Goal: Information Seeking & Learning: Understand process/instructions

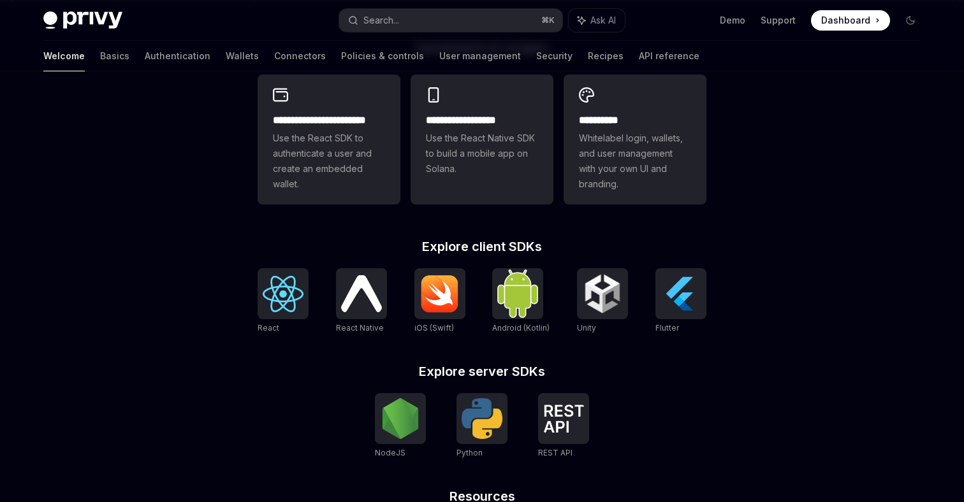
scroll to position [367, 0]
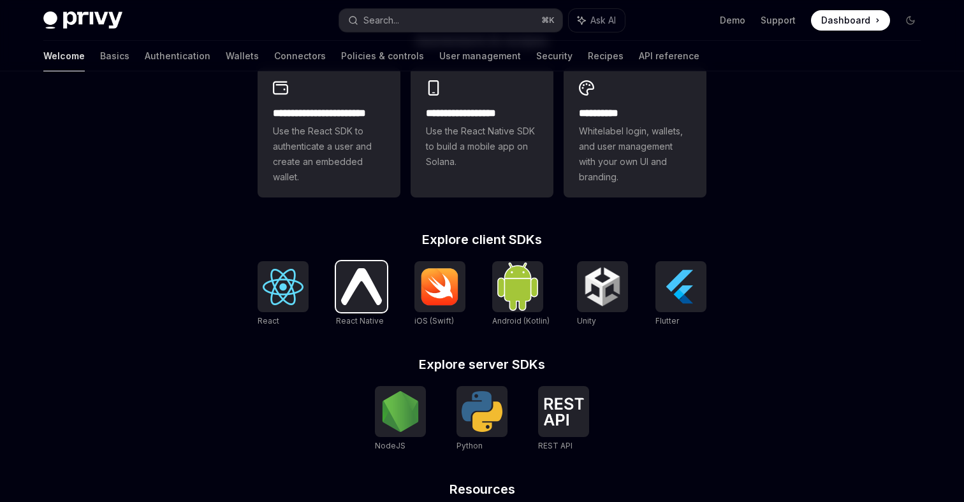
click at [359, 287] on img at bounding box center [361, 286] width 41 height 36
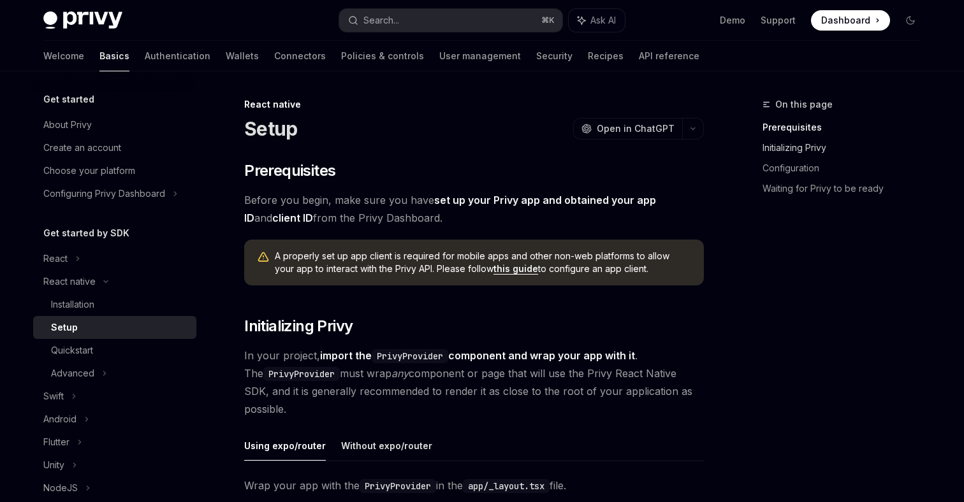
click at [799, 149] on link "Initializing Privy" at bounding box center [846, 148] width 168 height 20
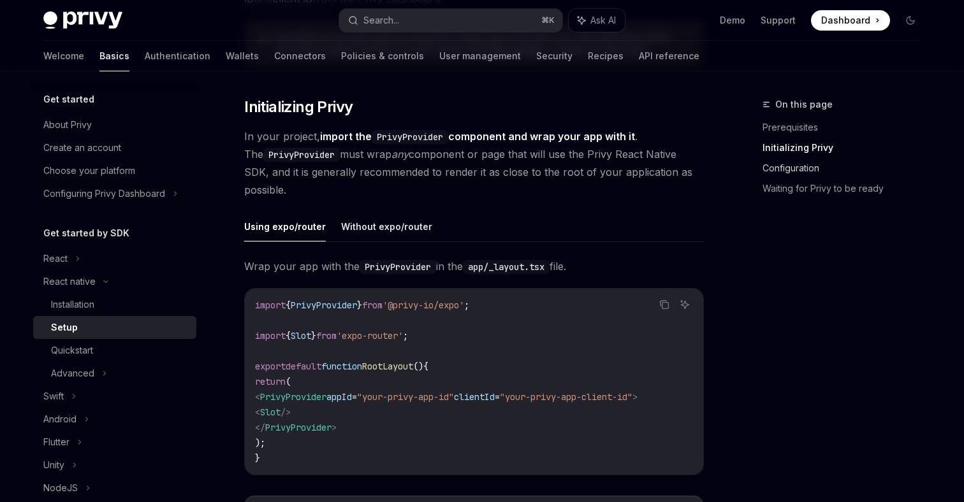
click at [793, 170] on link "Configuration" at bounding box center [846, 168] width 168 height 20
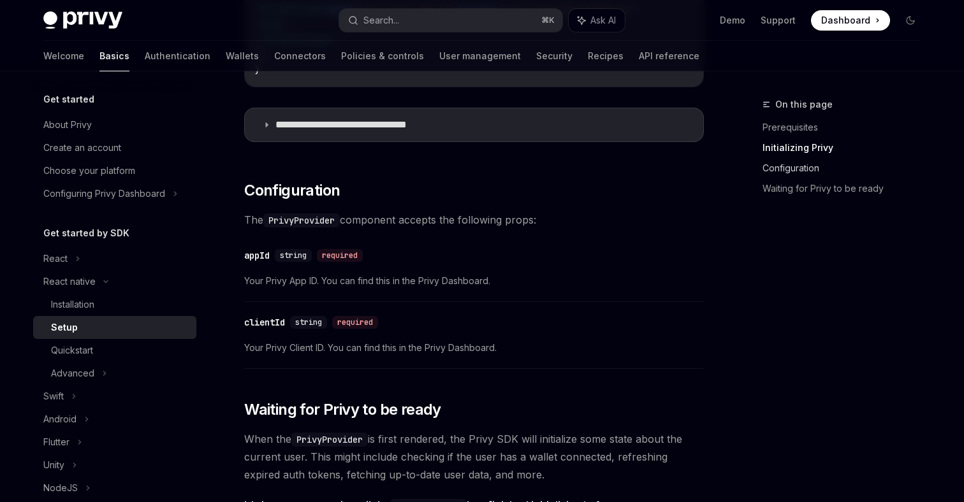
scroll to position [696, 0]
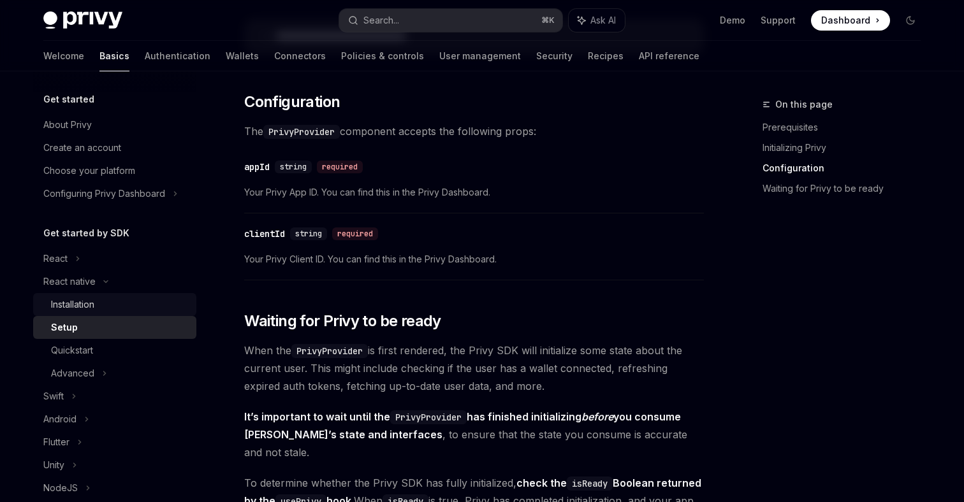
click at [72, 304] on div "Installation" at bounding box center [72, 304] width 43 height 15
type textarea "*"
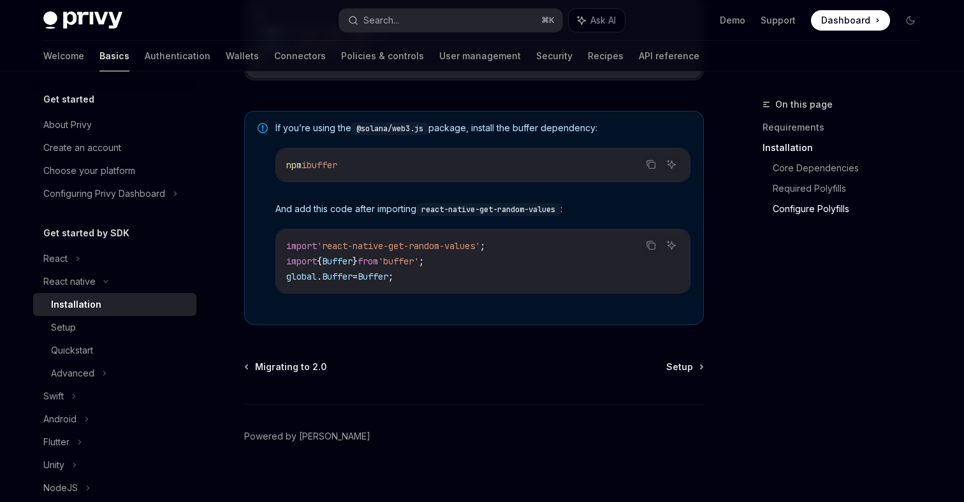
scroll to position [950, 0]
